Goal: Transaction & Acquisition: Register for event/course

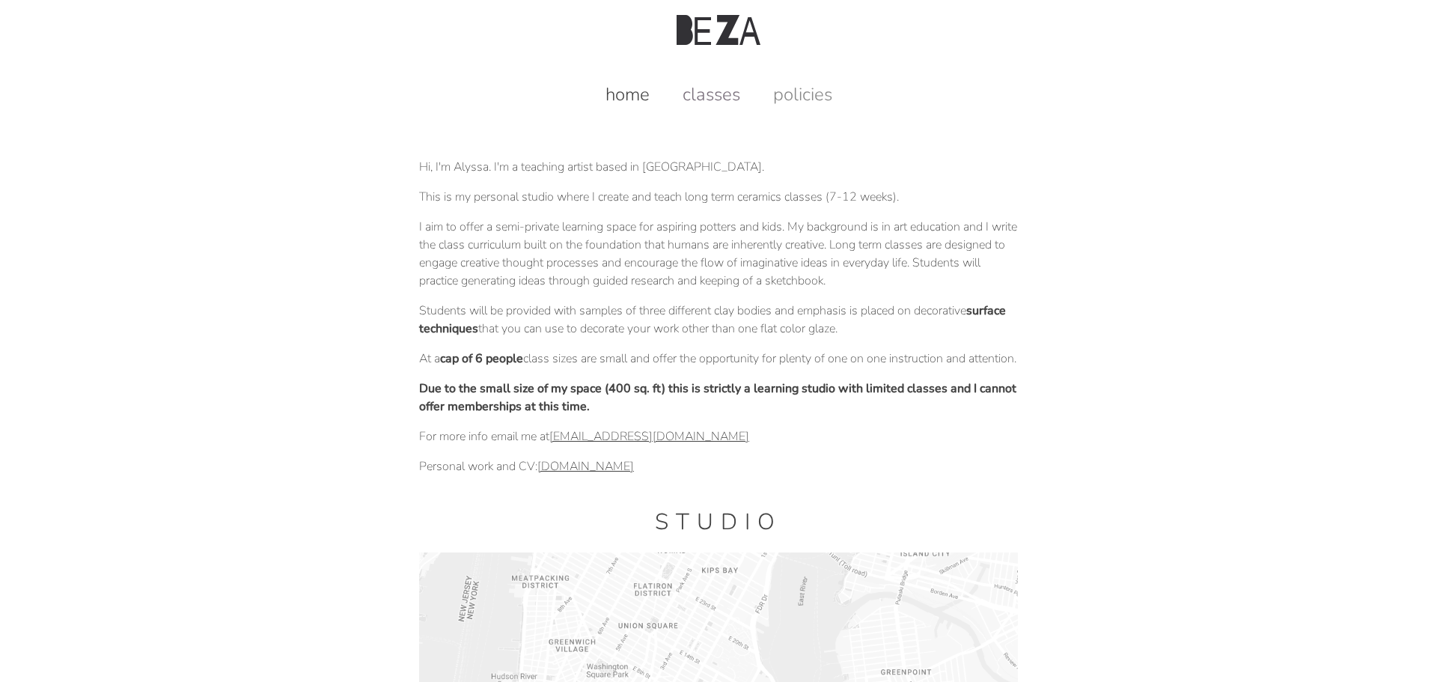
click at [729, 101] on link "classes" at bounding box center [712, 94] width 88 height 24
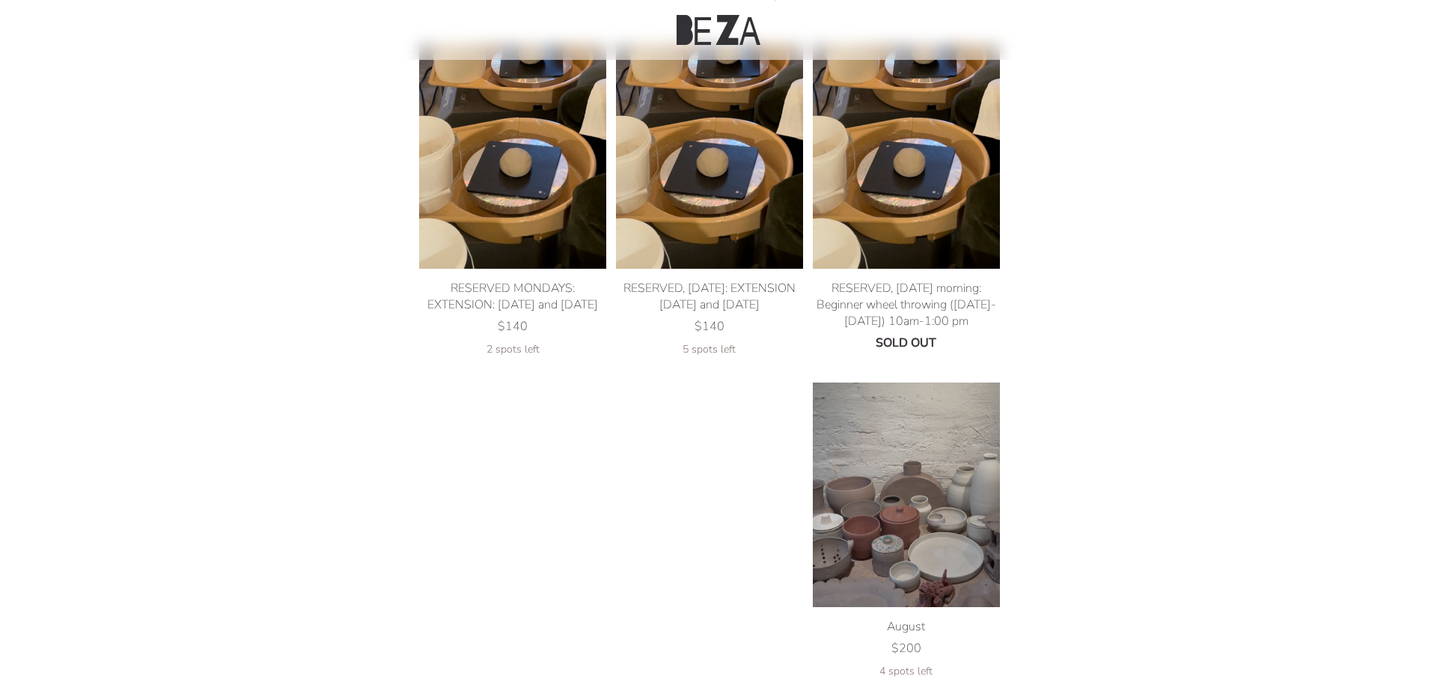
scroll to position [93, 0]
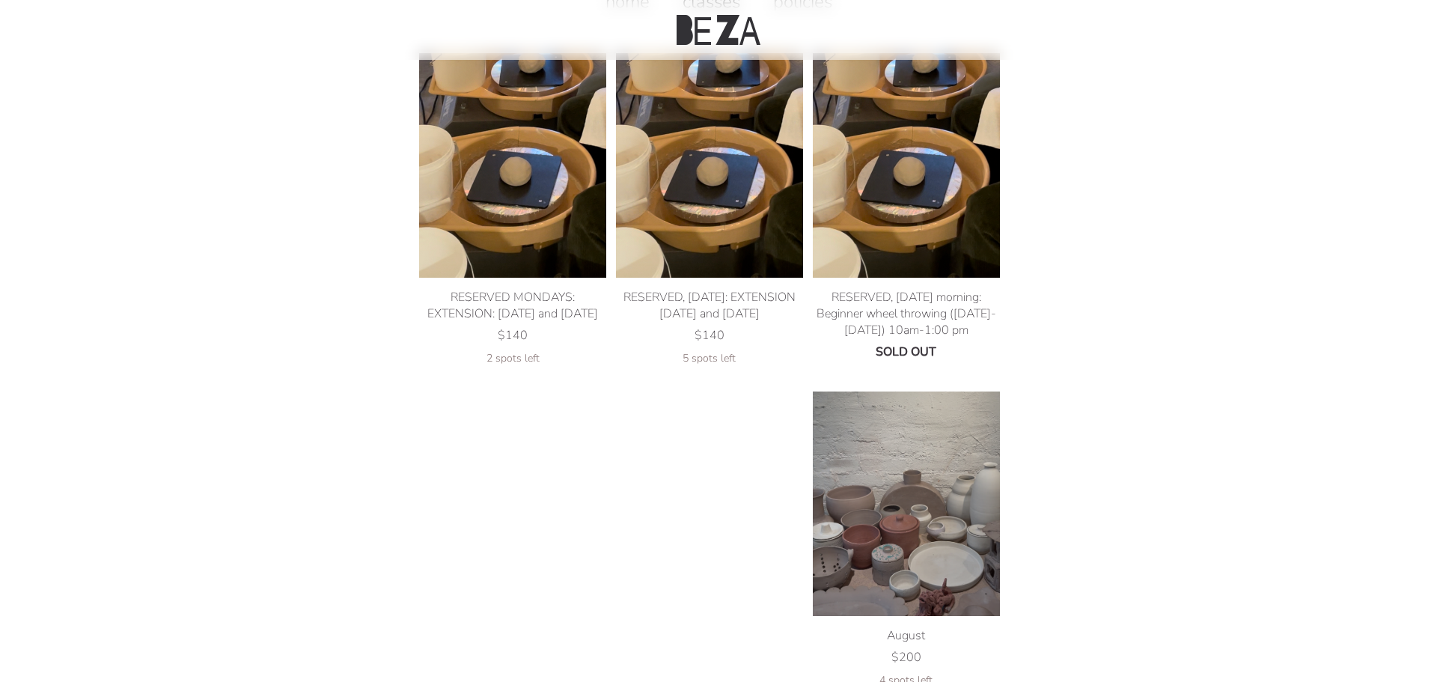
click at [540, 220] on img at bounding box center [512, 165] width 187 height 225
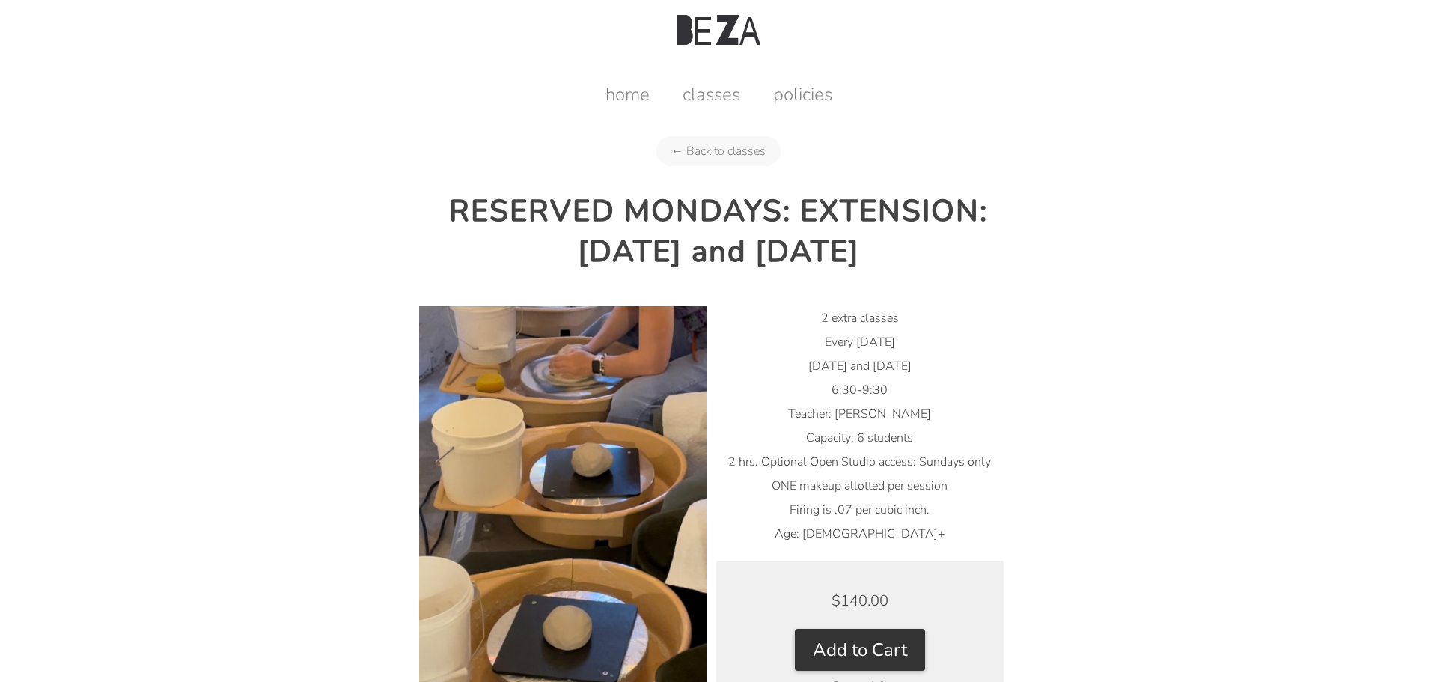
scroll to position [106, 0]
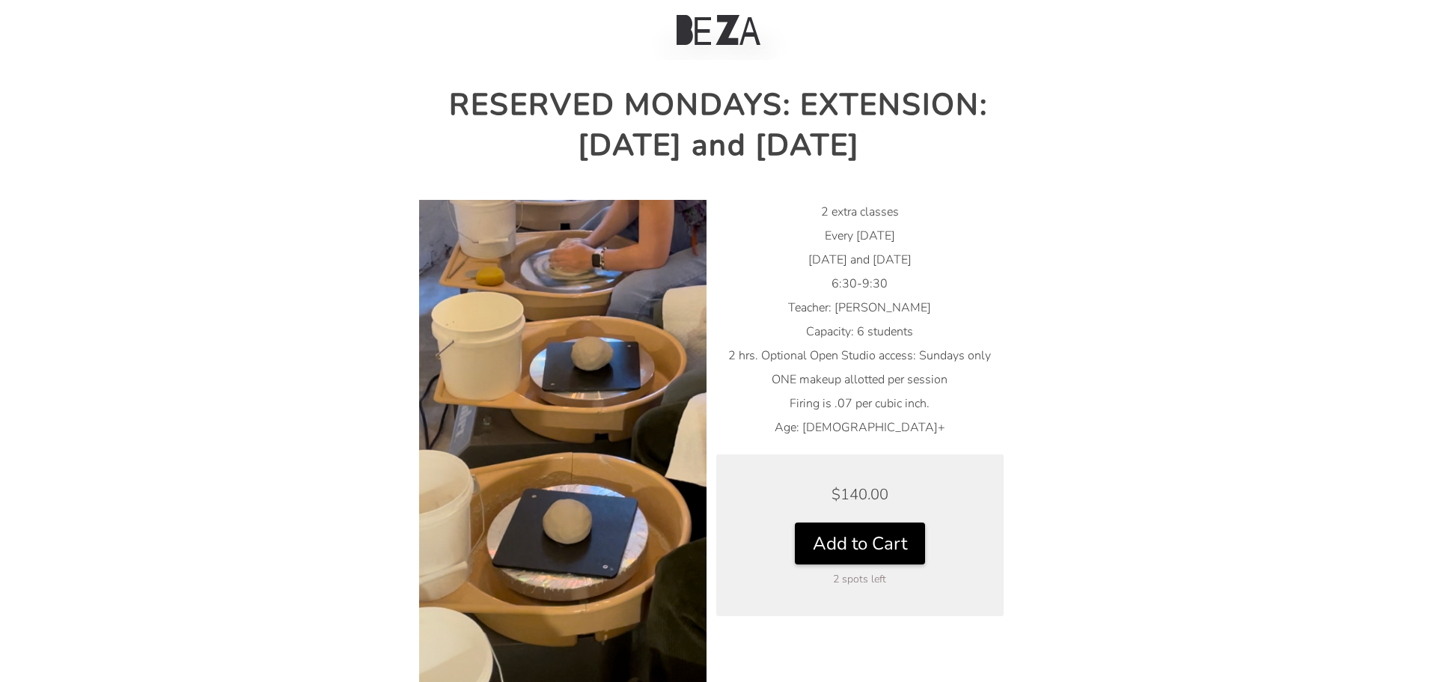
click at [873, 543] on button "Add to Cart" at bounding box center [860, 544] width 130 height 42
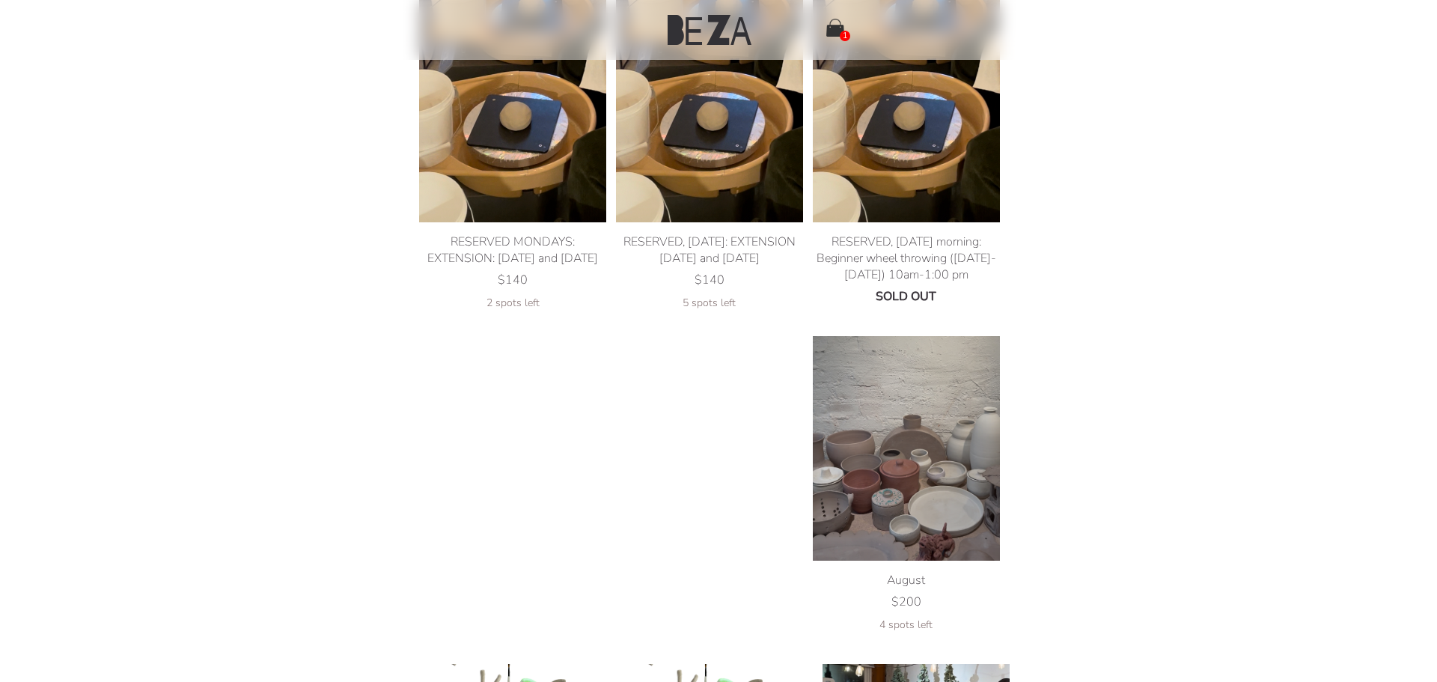
scroll to position [149, 0]
click at [927, 192] on img at bounding box center [906, 109] width 187 height 225
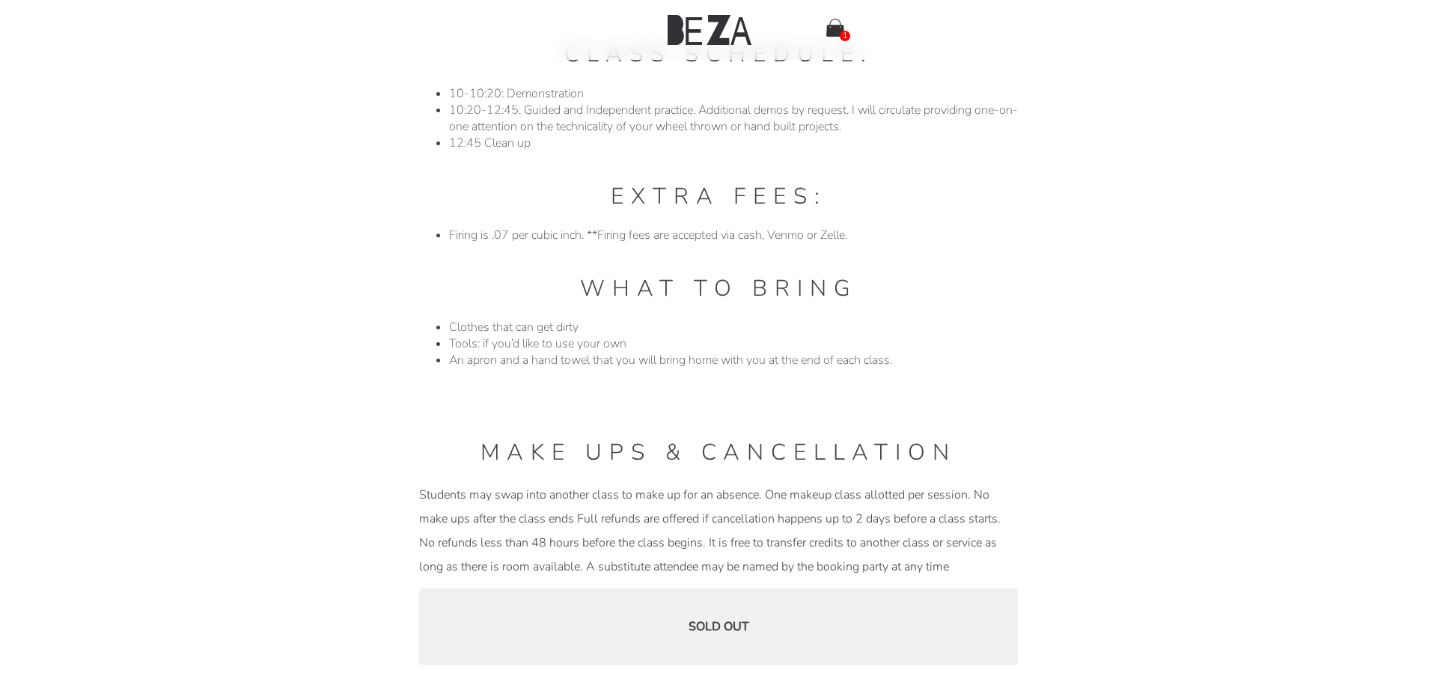
scroll to position [1640, 0]
